Goal: Task Accomplishment & Management: Manage account settings

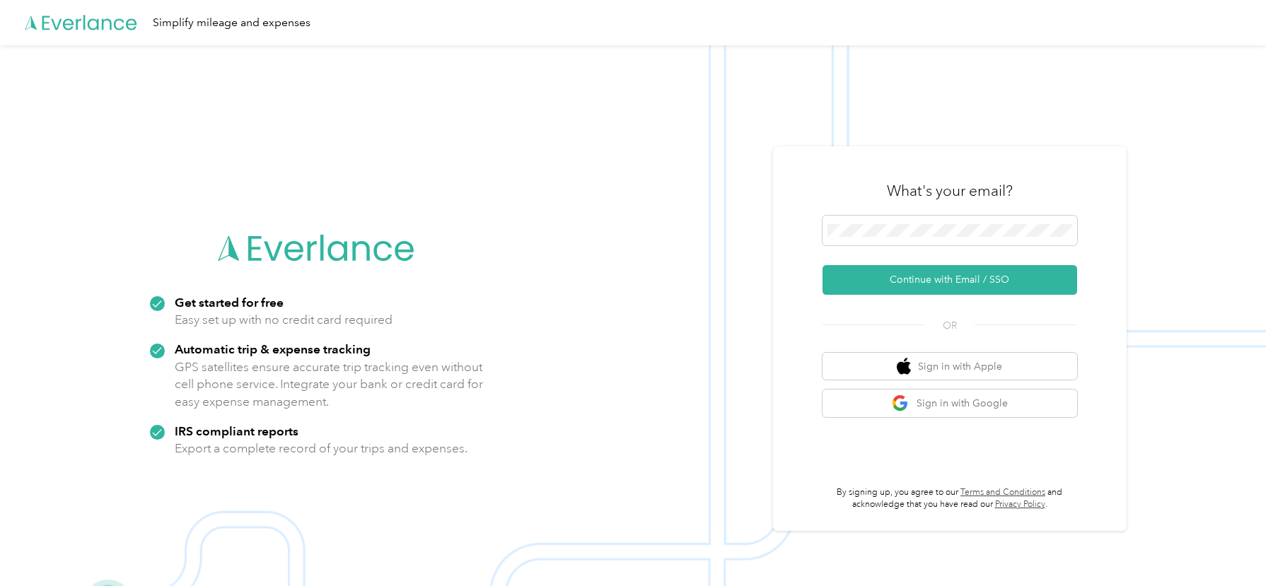
click at [851, 199] on div "What's your email?" at bounding box center [950, 191] width 255 height 50
click at [914, 216] on span at bounding box center [950, 231] width 255 height 30
click at [853, 281] on button "Continue with Email / SSO" at bounding box center [950, 280] width 255 height 30
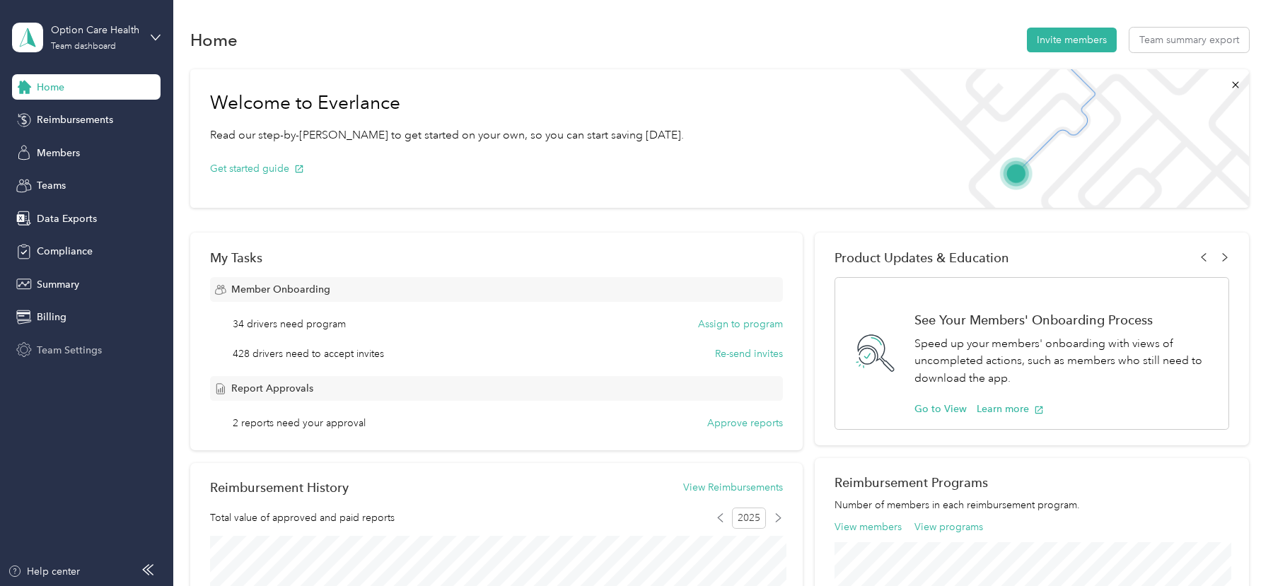
click at [61, 354] on span "Team Settings" at bounding box center [69, 350] width 65 height 15
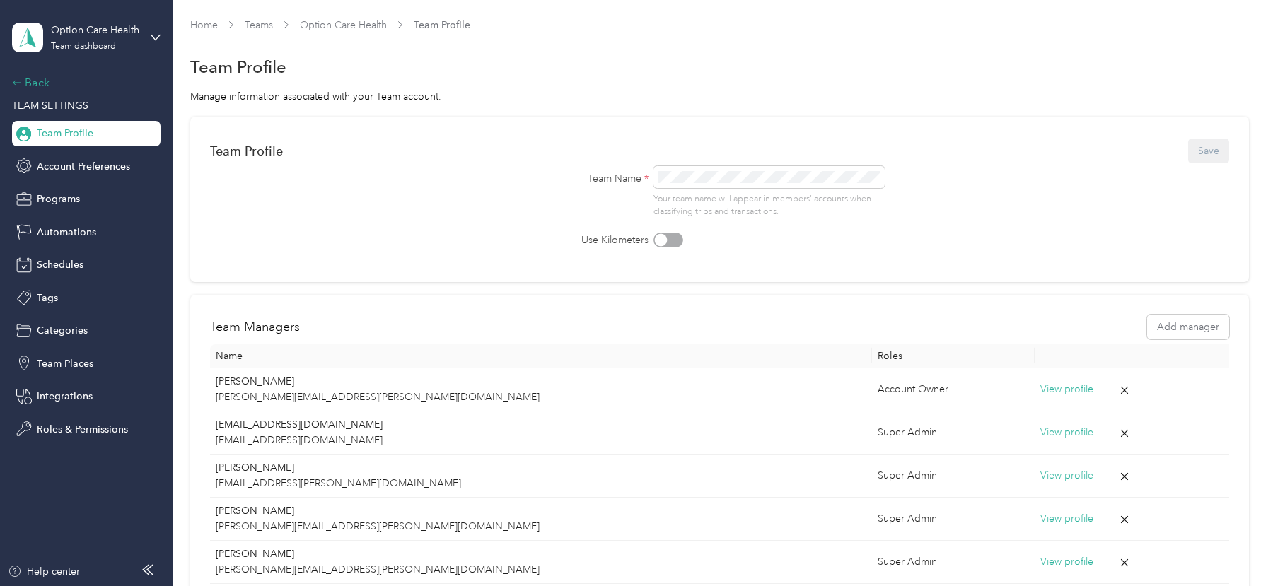
click at [37, 86] on div "Back" at bounding box center [82, 82] width 141 height 17
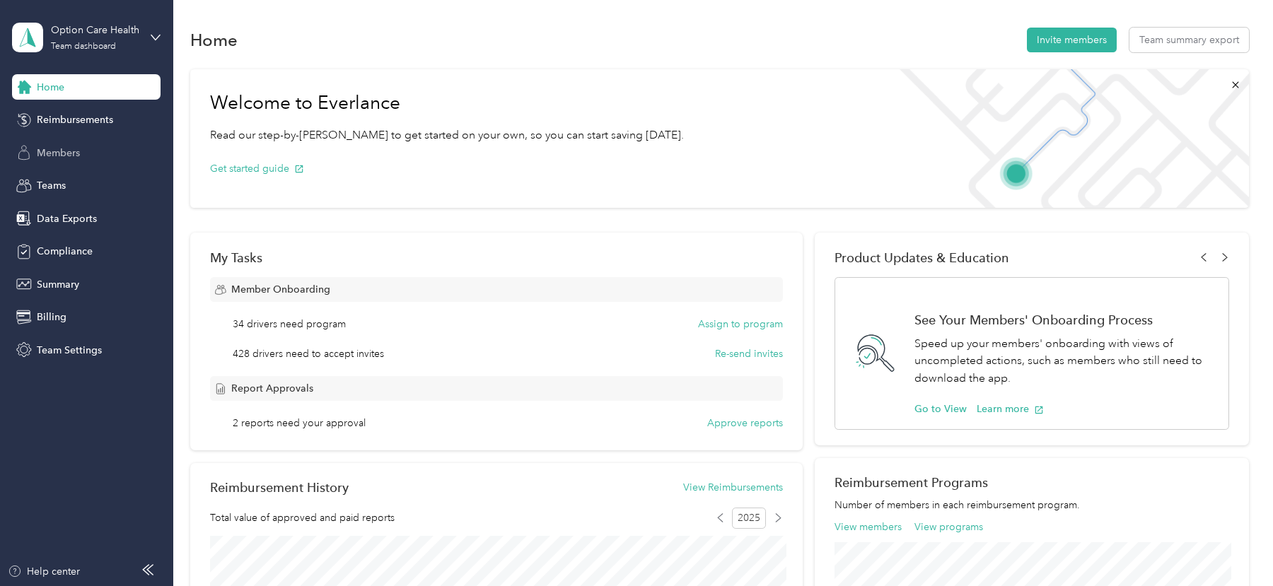
click at [47, 153] on span "Members" at bounding box center [58, 153] width 43 height 15
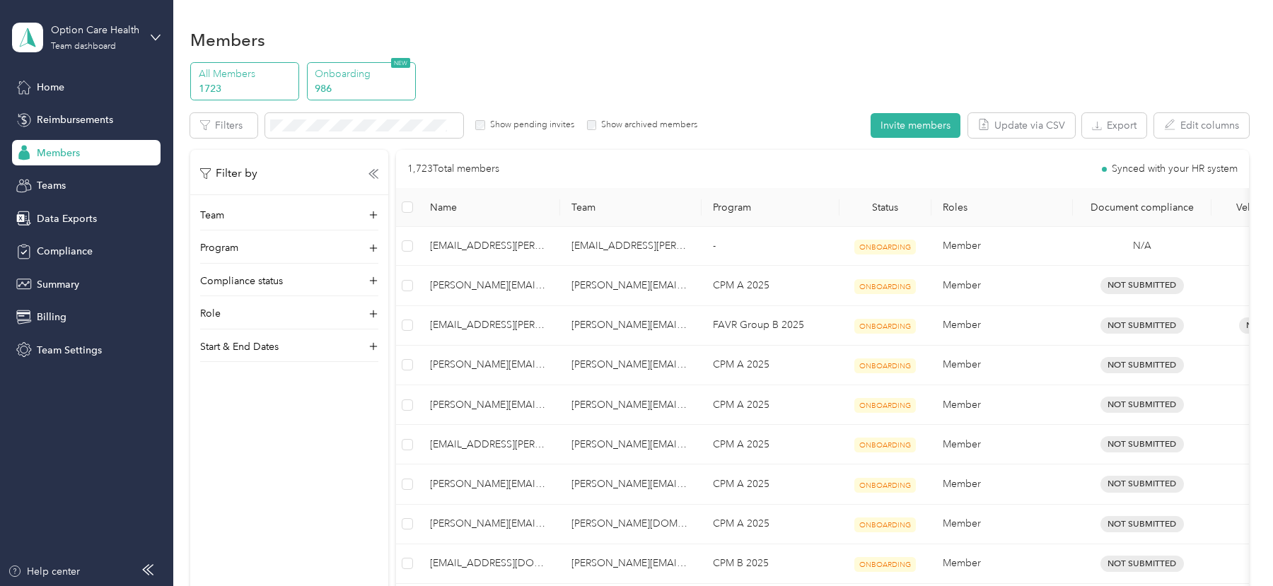
click at [332, 87] on p "986" at bounding box center [363, 88] width 96 height 15
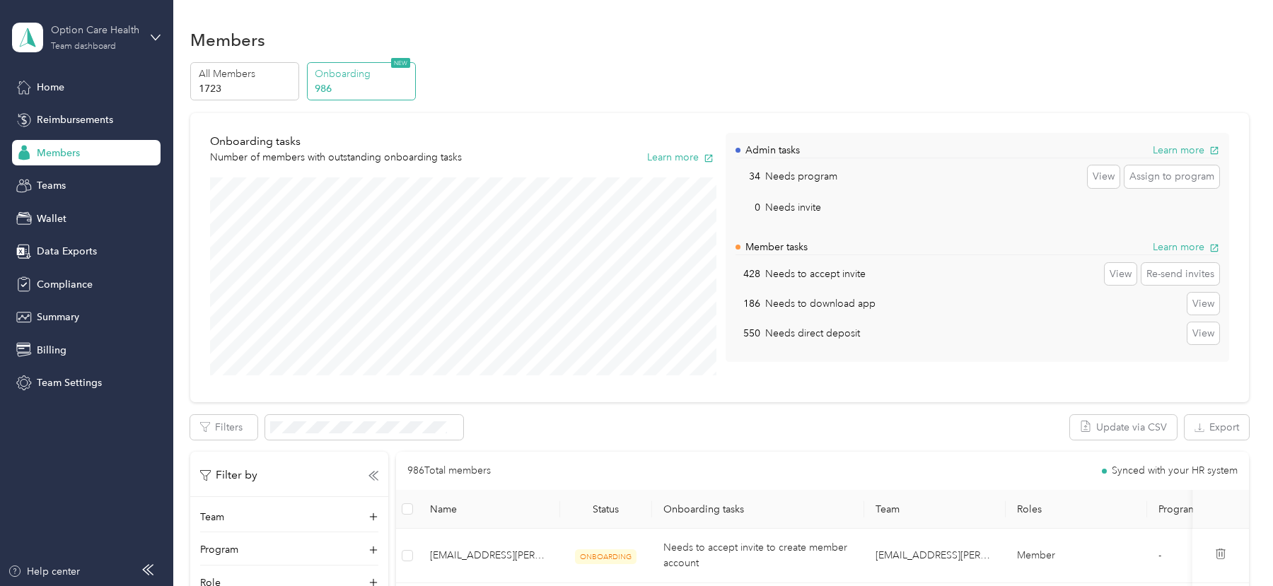
click at [98, 43] on div "Team dashboard" at bounding box center [83, 46] width 65 height 8
click at [94, 173] on div "Log out" at bounding box center [161, 180] width 278 height 25
